Goal: Information Seeking & Learning: Get advice/opinions

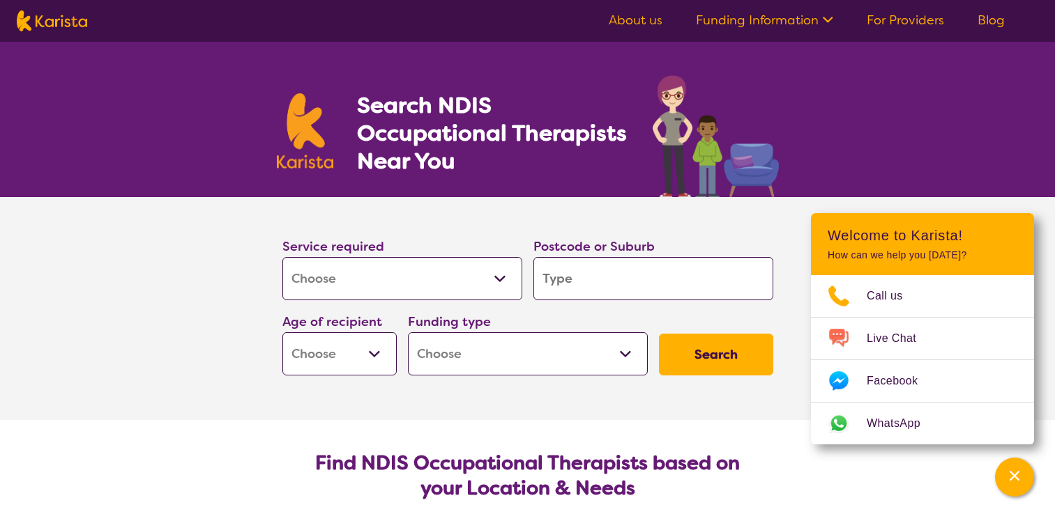
select select "[MEDICAL_DATA]"
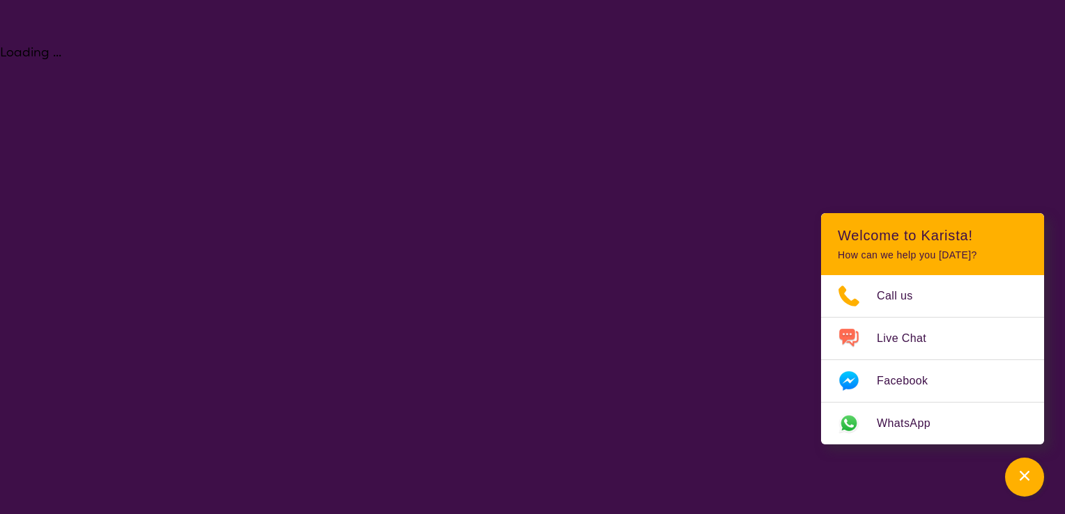
select select "[MEDICAL_DATA]"
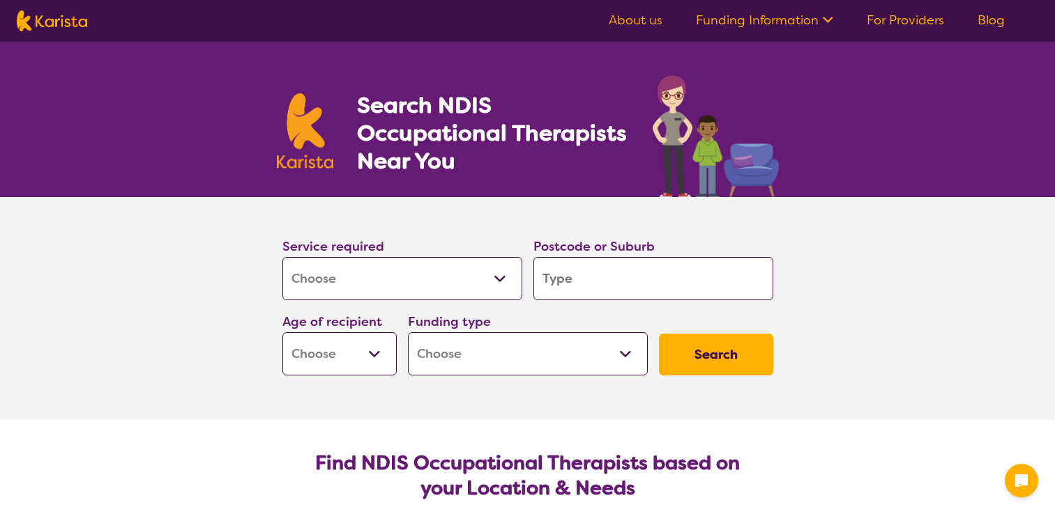
select select "[MEDICAL_DATA]"
click at [396, 277] on select "Allied Health Assistant Assessment (ADHD or Autism) Behaviour support Counselli…" at bounding box center [402, 278] width 240 height 43
click at [666, 194] on img at bounding box center [715, 136] width 126 height 122
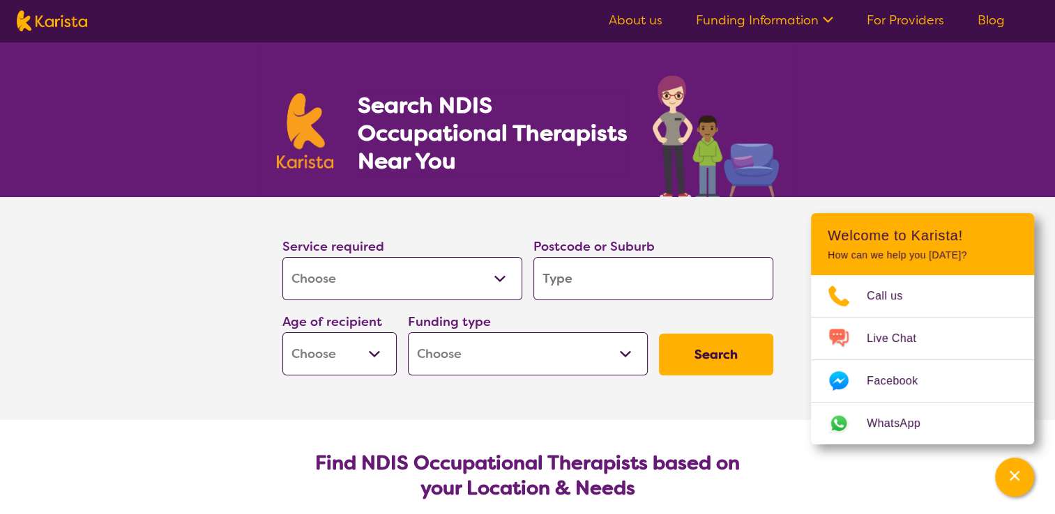
click at [625, 262] on input "search" at bounding box center [653, 278] width 240 height 43
type input "5"
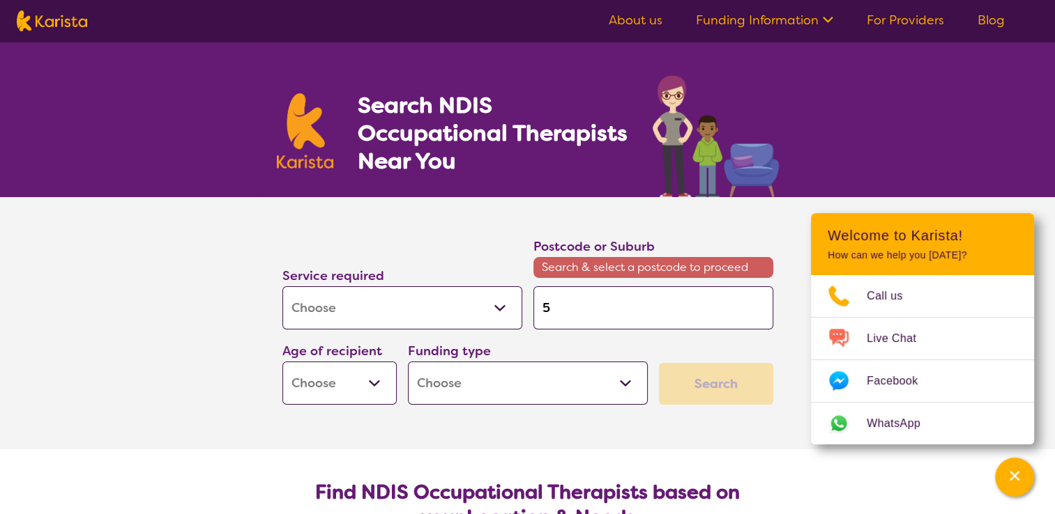
type input "51"
type input "512"
type input "5126"
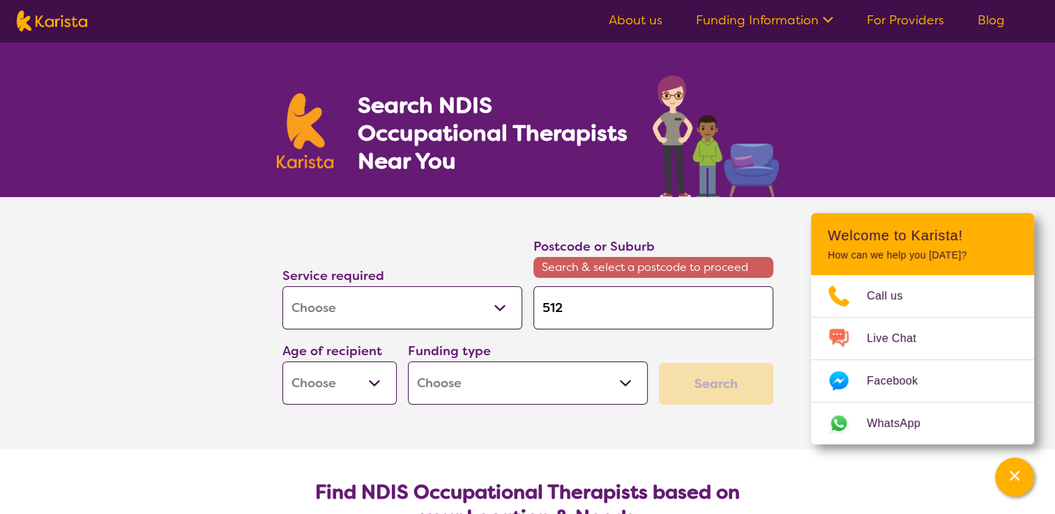
type input "5126"
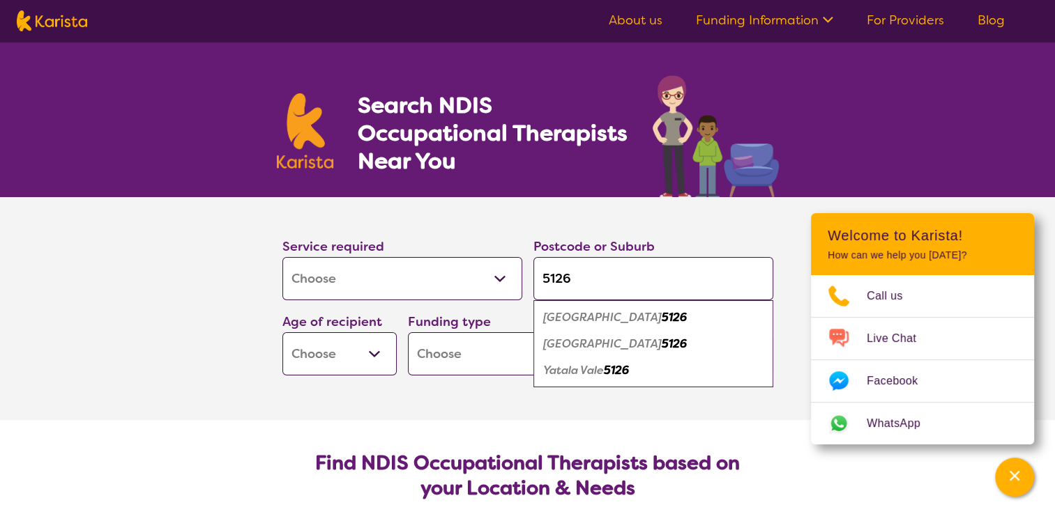
type input "5126"
click at [389, 358] on select "Early Childhood - 0 to 9 Child - 10 to 11 Adolescent - 12 to 17 Adult - 18 to 6…" at bounding box center [339, 353] width 114 height 43
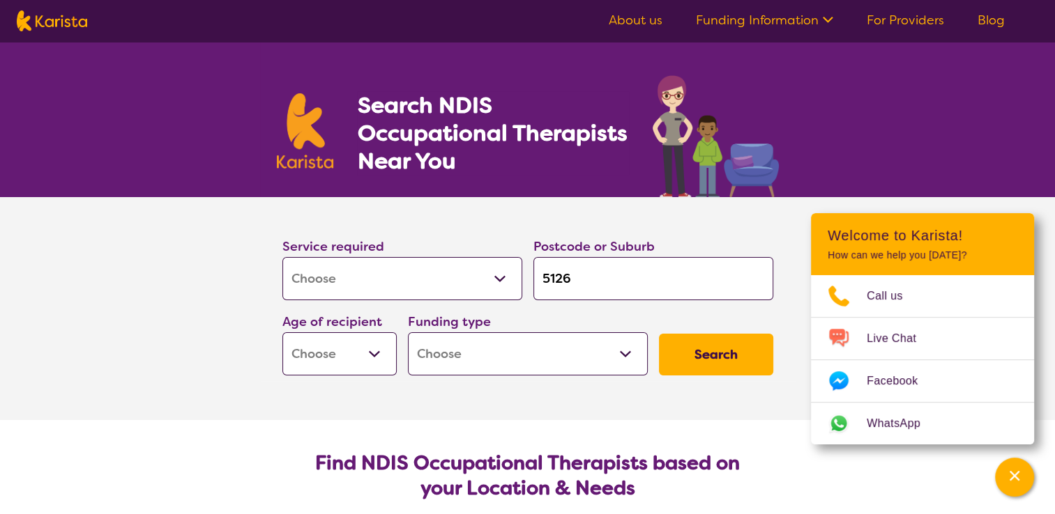
click at [467, 403] on section "Service required Allied Health Assistant Assessment (ADHD or Autism) Behaviour …" at bounding box center [528, 308] width 558 height 223
click at [498, 353] on select "Home Care Package (HCP) National Disability Insurance Scheme (NDIS) I don't know" at bounding box center [528, 353] width 240 height 43
select select "NDIS"
click at [408, 332] on select "Home Care Package (HCP) National Disability Insurance Scheme (NDIS) I don't know" at bounding box center [528, 353] width 240 height 43
select select "NDIS"
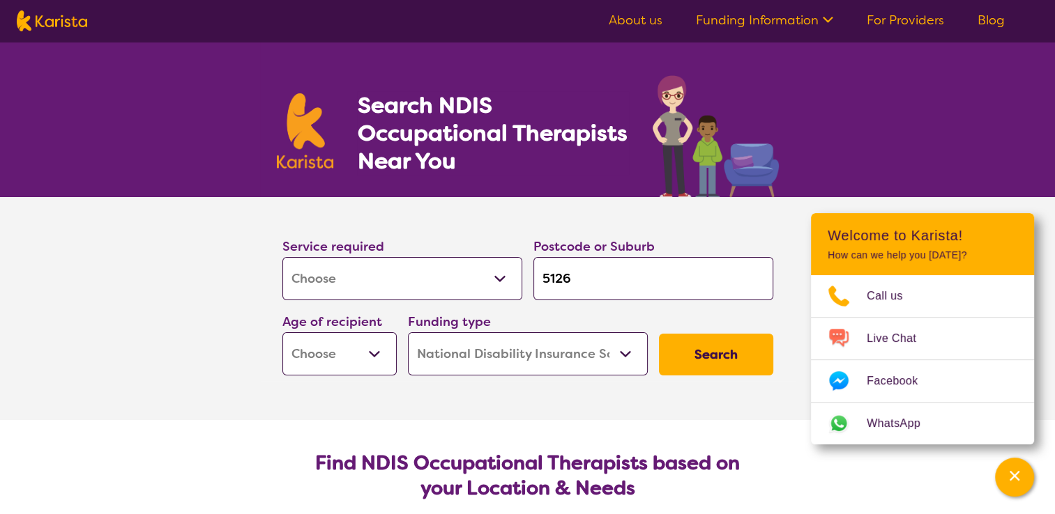
click at [703, 369] on button "Search" at bounding box center [716, 355] width 114 height 42
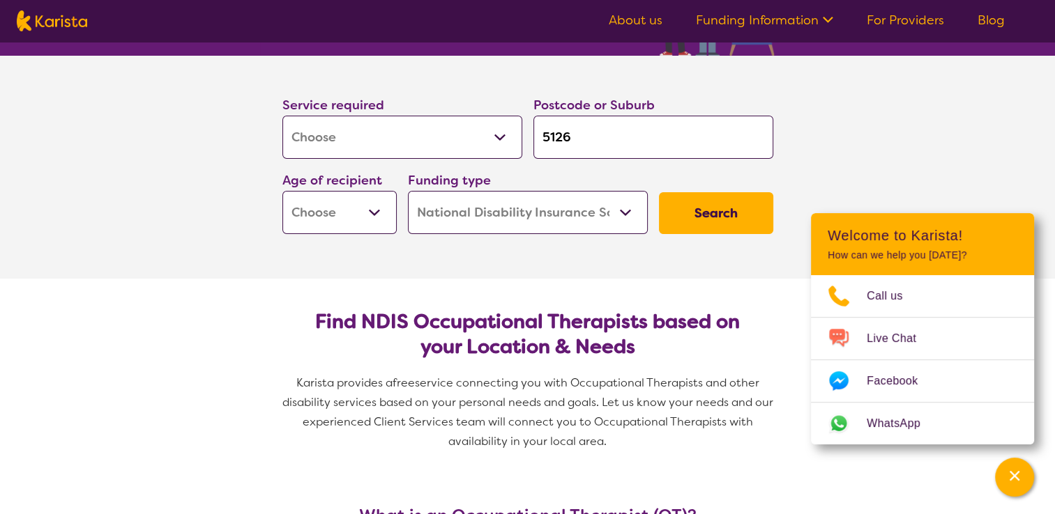
scroll to position [139, 0]
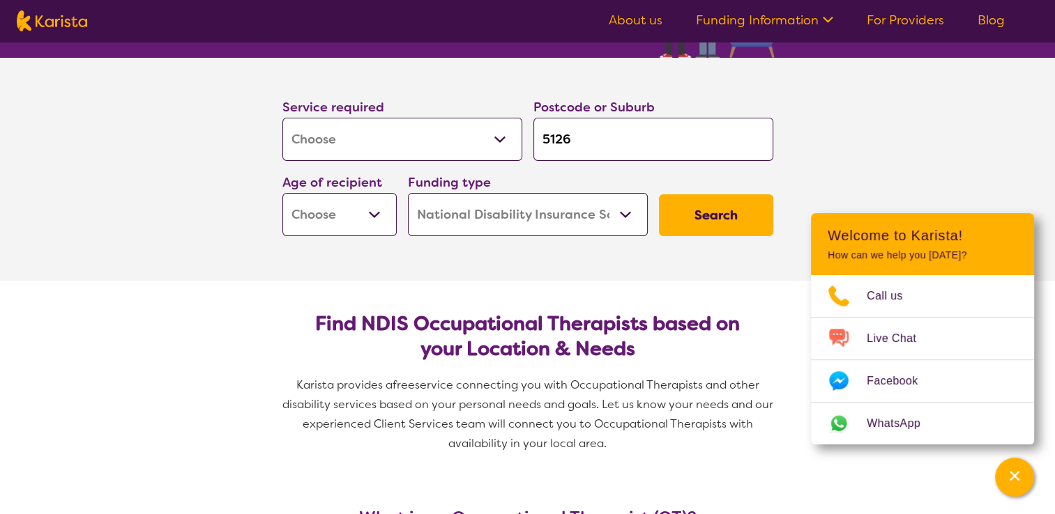
click at [375, 224] on select "Early Childhood - 0 to 9 Child - 10 to 11 Adolescent - 12 to 17 Adult - 18 to 6…" at bounding box center [339, 214] width 114 height 43
select select "AS"
click at [282, 193] on select "Early Childhood - 0 to 9 Child - 10 to 11 Adolescent - 12 to 17 Adult - 18 to 6…" at bounding box center [339, 214] width 114 height 43
select select "AS"
click at [726, 218] on button "Search" at bounding box center [716, 215] width 114 height 42
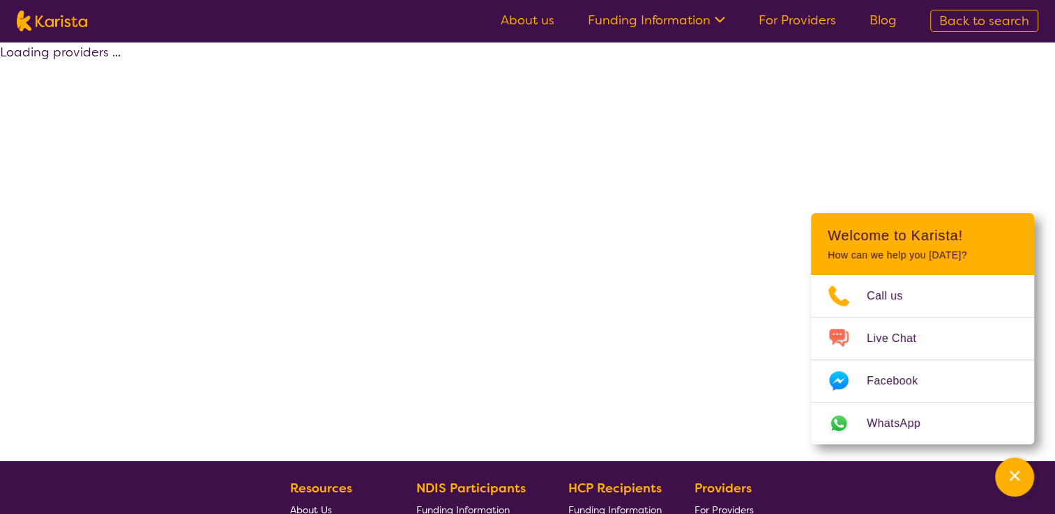
select select "by_score"
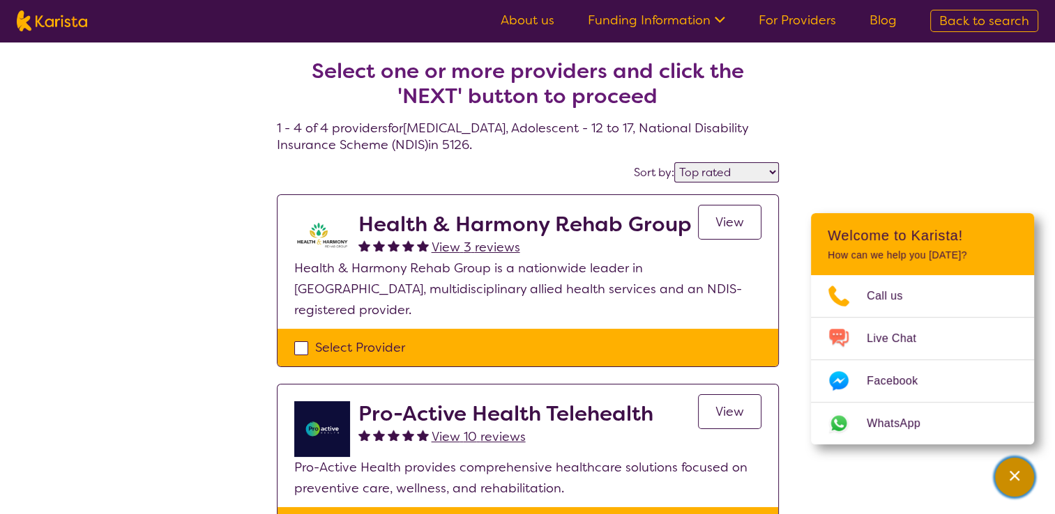
click at [1030, 480] on button "Channel Menu" at bounding box center [1014, 477] width 39 height 39
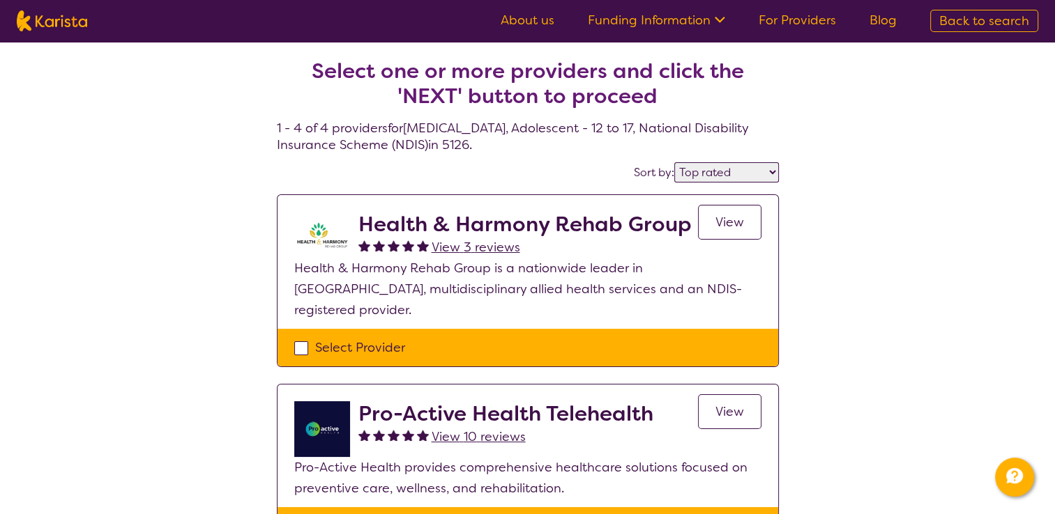
click at [459, 223] on h2 "Health & Harmony Rehab Group" at bounding box center [524, 224] width 333 height 25
click at [733, 217] on span "View" at bounding box center [729, 222] width 29 height 17
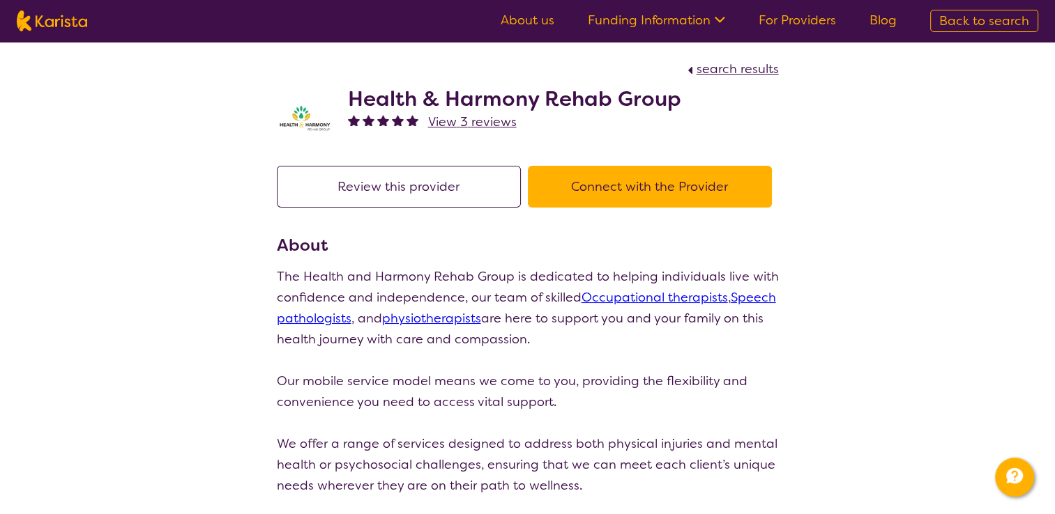
click at [440, 174] on button "Review this provider" at bounding box center [399, 187] width 244 height 42
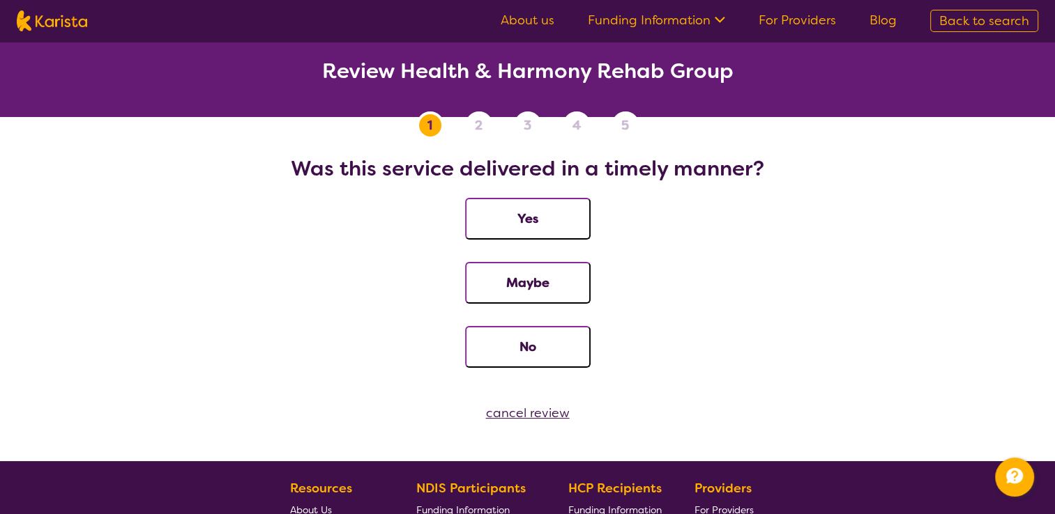
click at [523, 411] on div "cancel review" at bounding box center [527, 413] width 1055 height 21
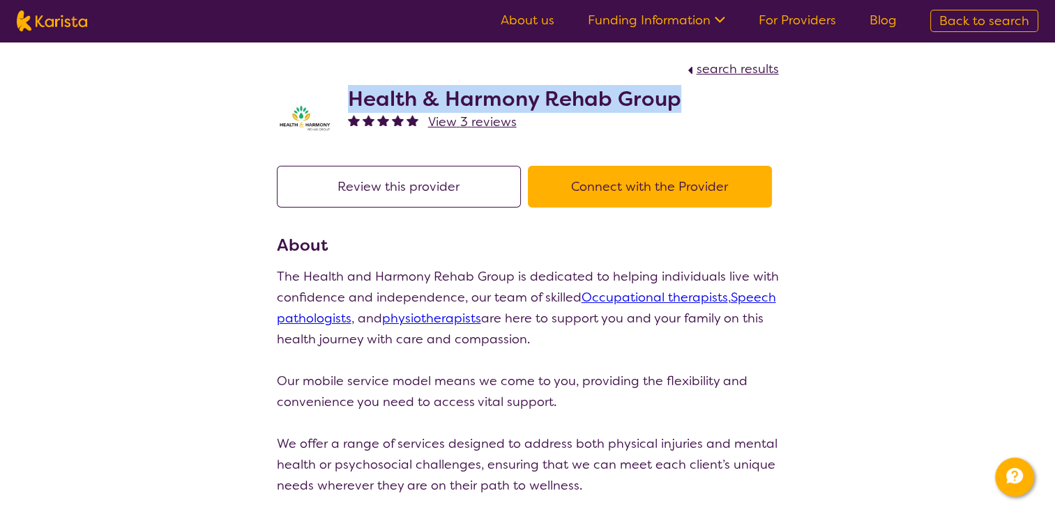
drag, startPoint x: 691, startPoint y: 95, endPoint x: 350, endPoint y: 103, distance: 341.6
click at [350, 103] on div "Health & Harmony Rehab Group View 3 reviews" at bounding box center [528, 114] width 502 height 70
copy h2 "Health & Harmony Rehab Group"
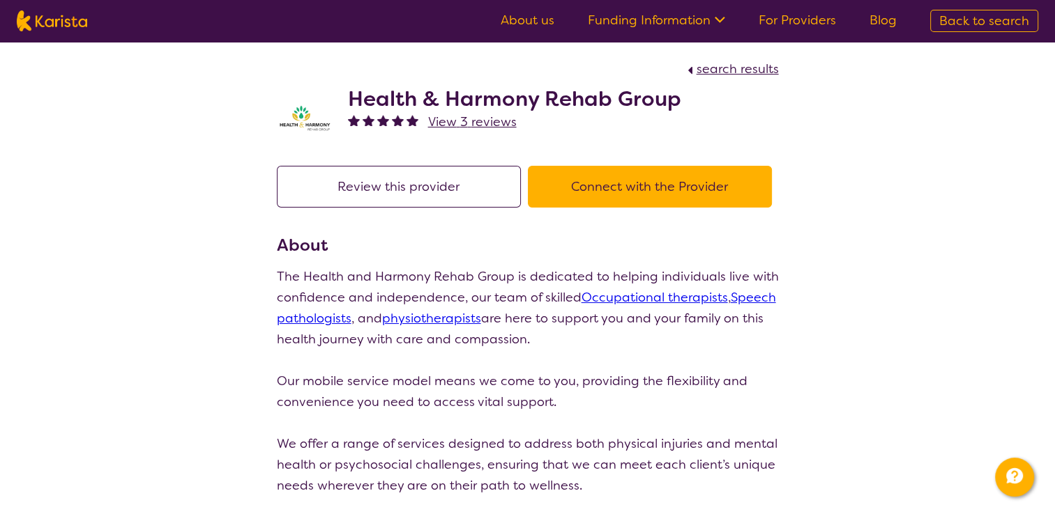
click at [741, 77] on div "search results" at bounding box center [528, 69] width 502 height 21
click at [741, 75] on span "search results" at bounding box center [737, 69] width 82 height 17
select select "by_score"
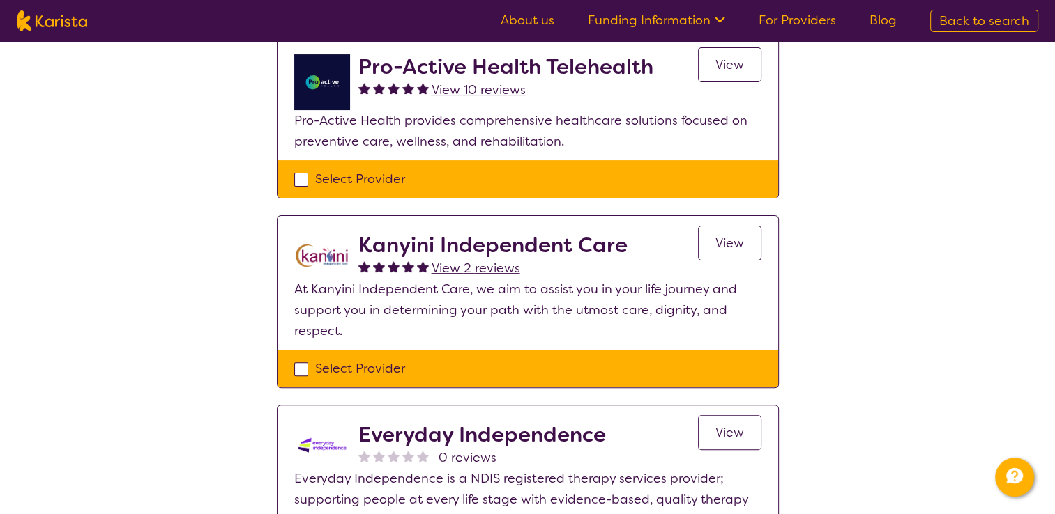
scroll to position [348, 0]
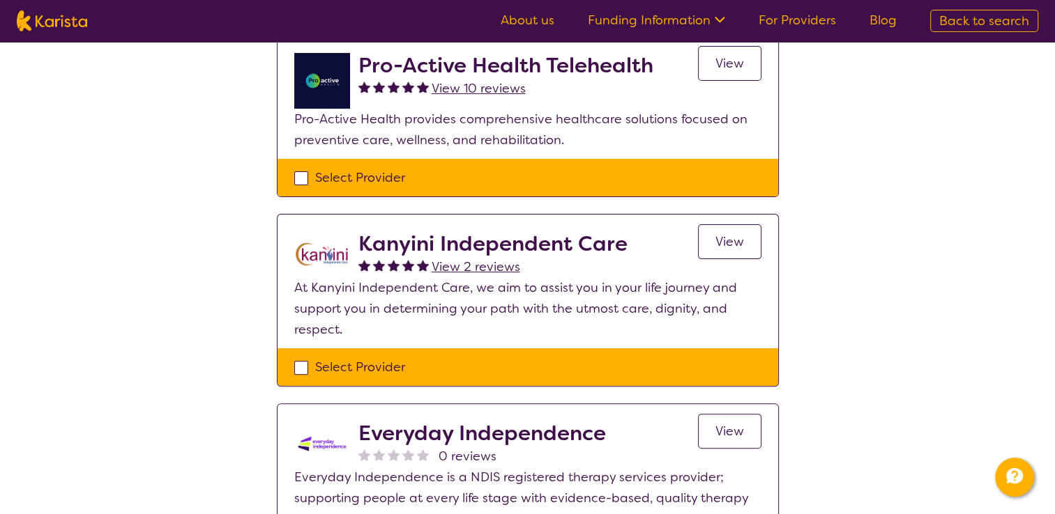
click at [728, 233] on span "View" at bounding box center [729, 241] width 29 height 17
